Goal: Information Seeking & Learning: Learn about a topic

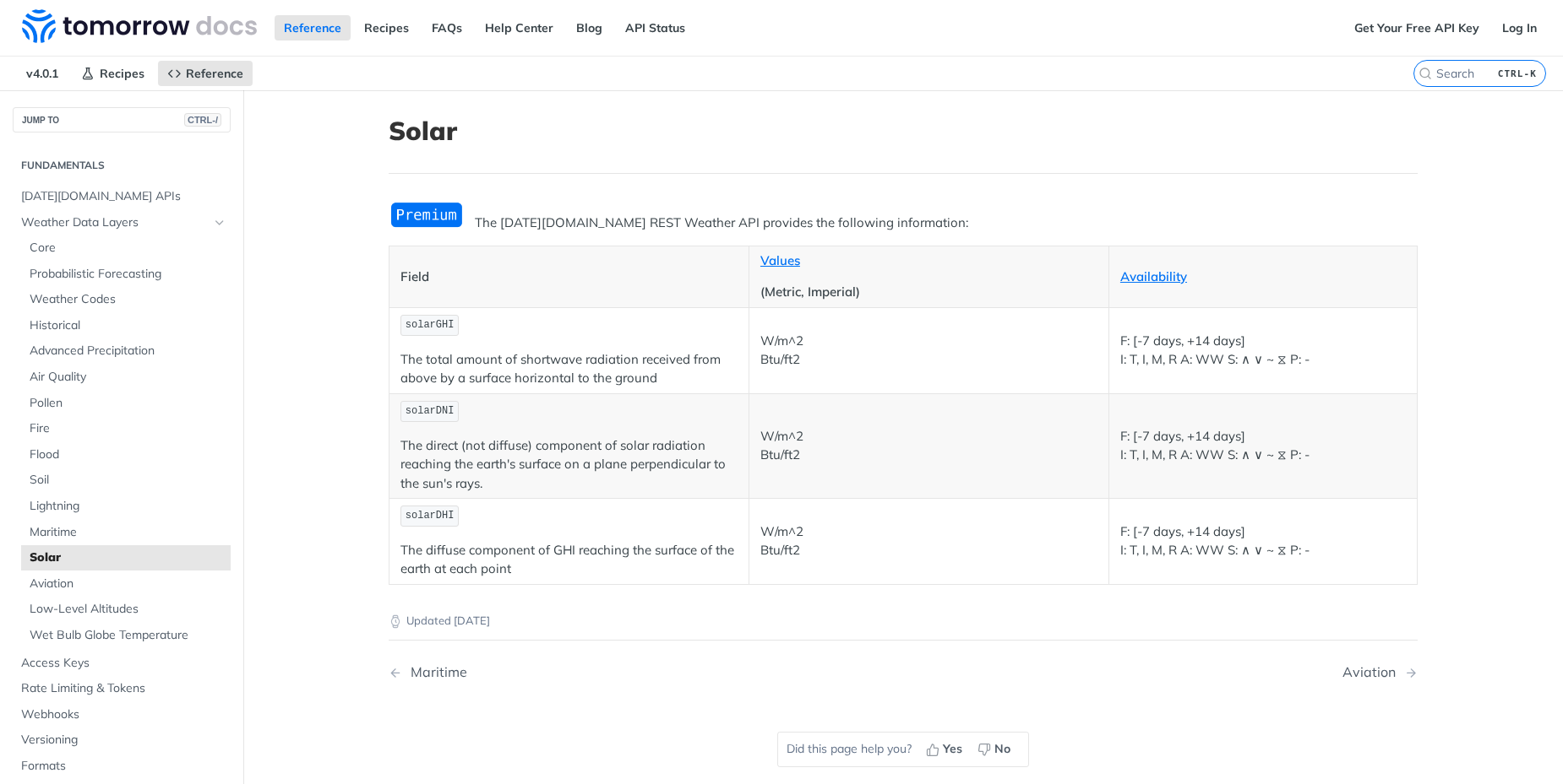
click at [320, 386] on main "JUMP TO CTRL-/ Fundamentals [DATE][DOMAIN_NAME] APIs Weather Data Layers Core P…" at bounding box center [782, 482] width 1563 height 784
click at [322, 387] on main "JUMP TO CTRL-/ Fundamentals [DATE][DOMAIN_NAME] APIs Weather Data Layers Core P…" at bounding box center [782, 482] width 1563 height 784
drag, startPoint x: 396, startPoint y: 358, endPoint x: 674, endPoint y: 380, distance: 278.9
click at [674, 380] on p "The total amount of shortwave radiation received from above by a surface horizo…" at bounding box center [569, 370] width 337 height 38
click at [310, 319] on main "JUMP TO CTRL-/ Fundamentals [DATE][DOMAIN_NAME] APIs Weather Data Layers Core P…" at bounding box center [782, 482] width 1563 height 784
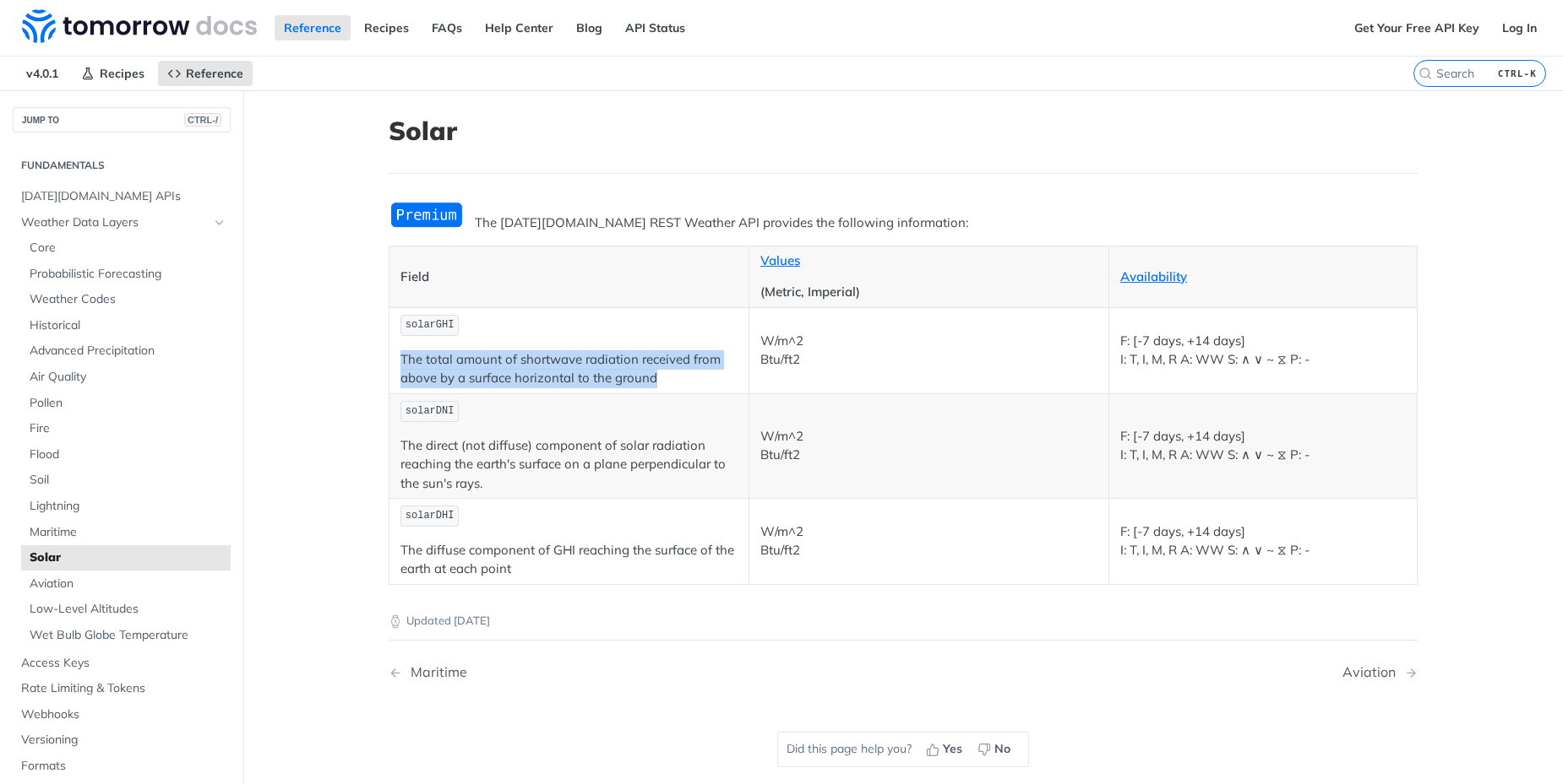
drag, startPoint x: 394, startPoint y: 357, endPoint x: 651, endPoint y: 379, distance: 257.9
click at [651, 379] on p "The total amount of shortwave radiation received from above by a surface horizo…" at bounding box center [569, 370] width 337 height 38
drag, startPoint x: 755, startPoint y: 336, endPoint x: 809, endPoint y: 341, distance: 54.2
click at [809, 341] on p "W/m^2 Btu/ft2" at bounding box center [928, 351] width 337 height 38
click at [353, 339] on main "JUMP TO CTRL-/ Fundamentals [DATE][DOMAIN_NAME] APIs Weather Data Layers Core P…" at bounding box center [782, 482] width 1563 height 784
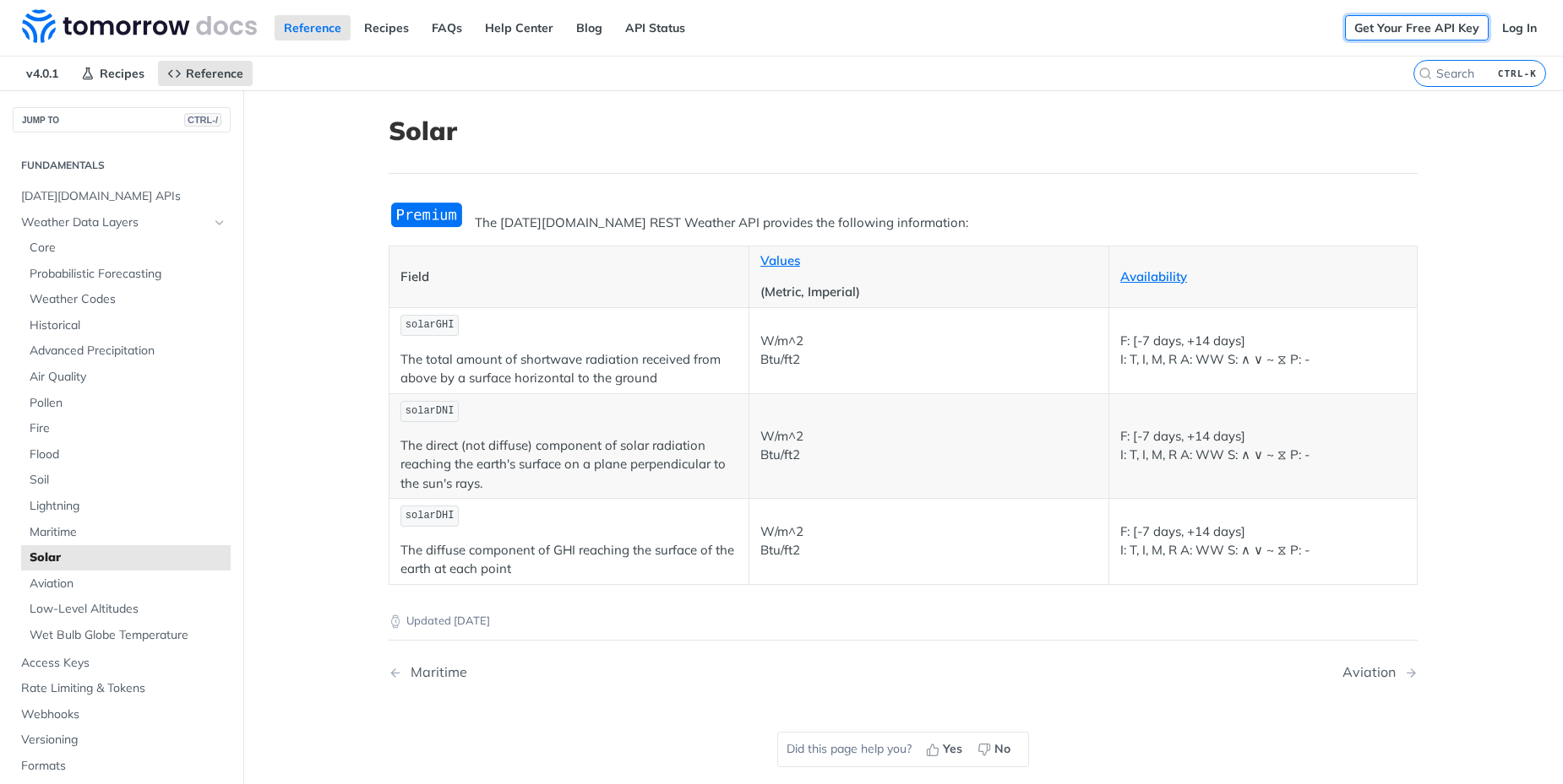
click at [1386, 28] on link "Get Your Free API Key" at bounding box center [1416, 28] width 144 height 25
